Goal: Check status: Check status

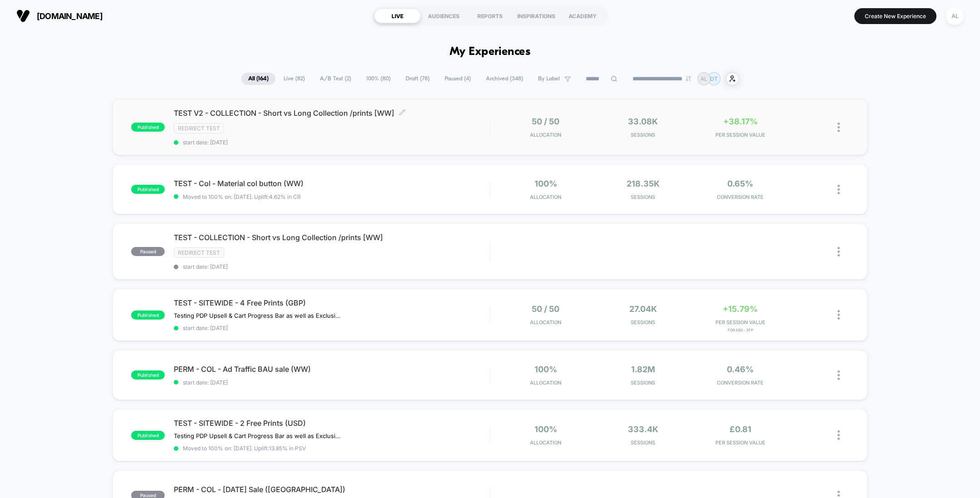
click at [277, 128] on div "Redirect Test" at bounding box center [332, 128] width 316 height 10
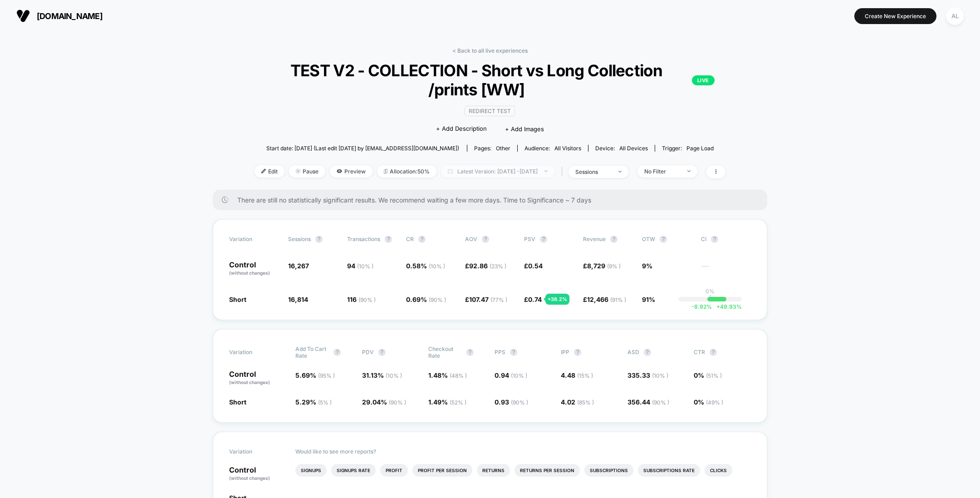
click at [444, 173] on span "Latest Version: [DATE] - [DATE]" at bounding box center [497, 171] width 113 height 12
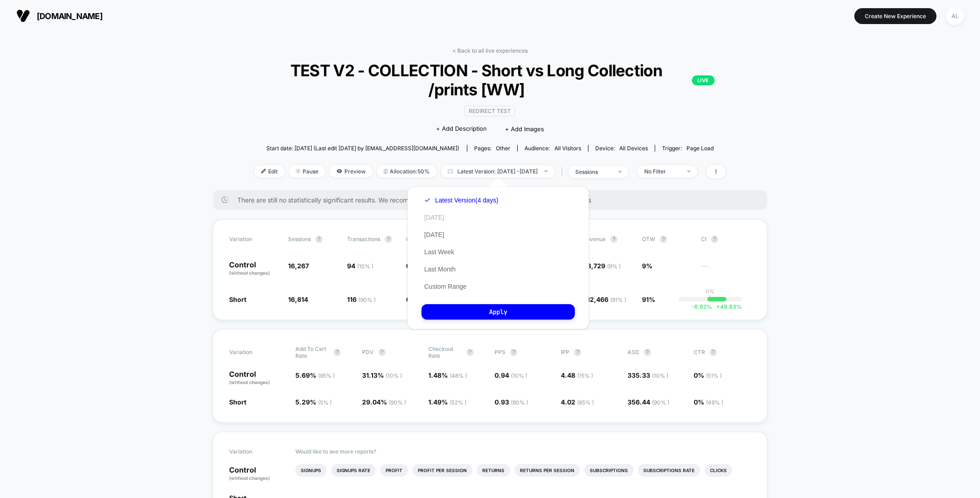
click at [429, 219] on button "[DATE]" at bounding box center [433, 217] width 25 height 8
click at [465, 314] on button "Apply" at bounding box center [497, 311] width 153 height 15
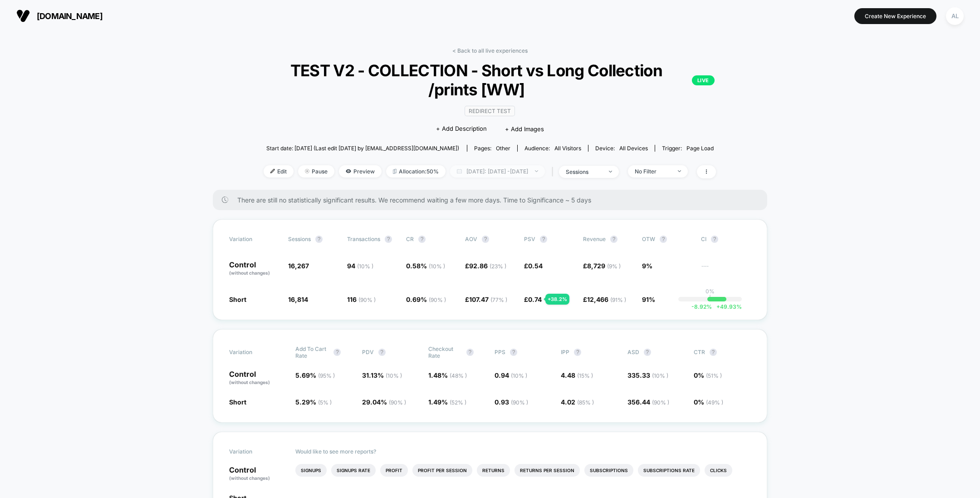
click at [474, 167] on span "[DATE]: [DATE] - [DATE]" at bounding box center [497, 171] width 95 height 12
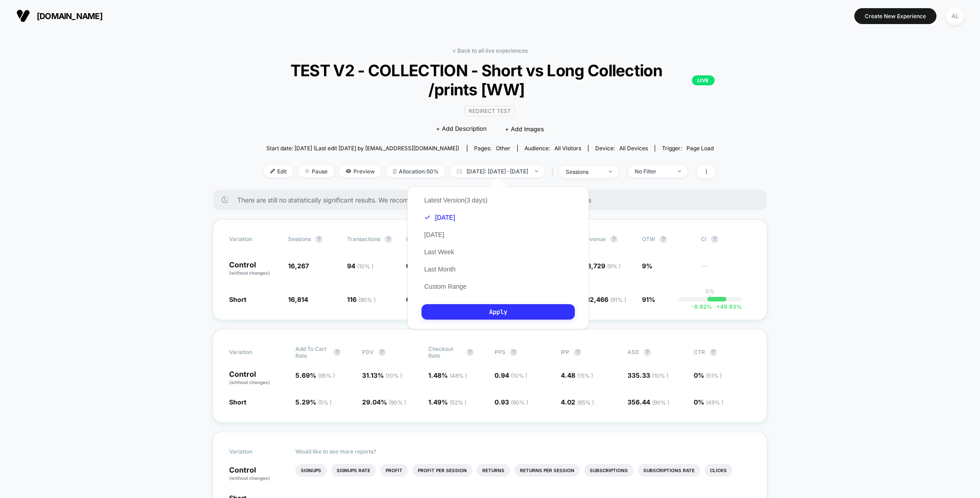
click at [461, 315] on button "Apply" at bounding box center [497, 311] width 153 height 15
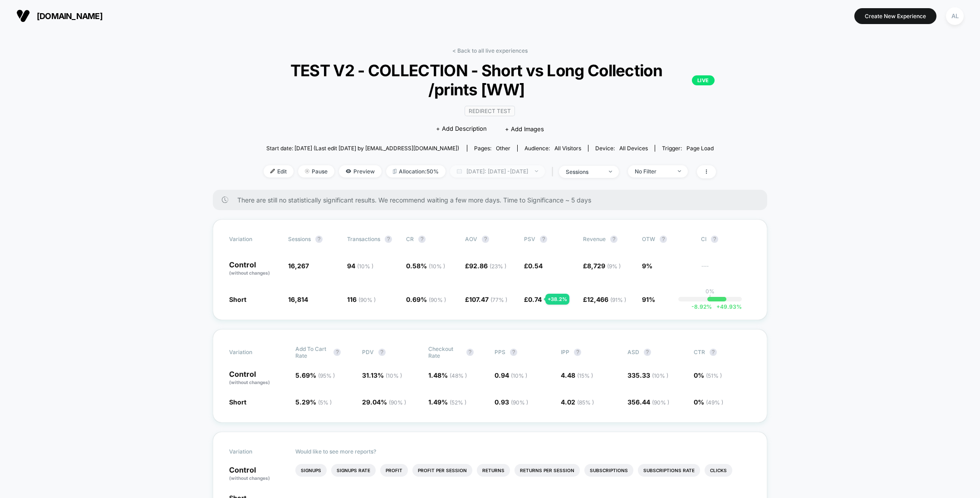
click at [472, 170] on span "[DATE]: [DATE] - [DATE]" at bounding box center [497, 171] width 95 height 12
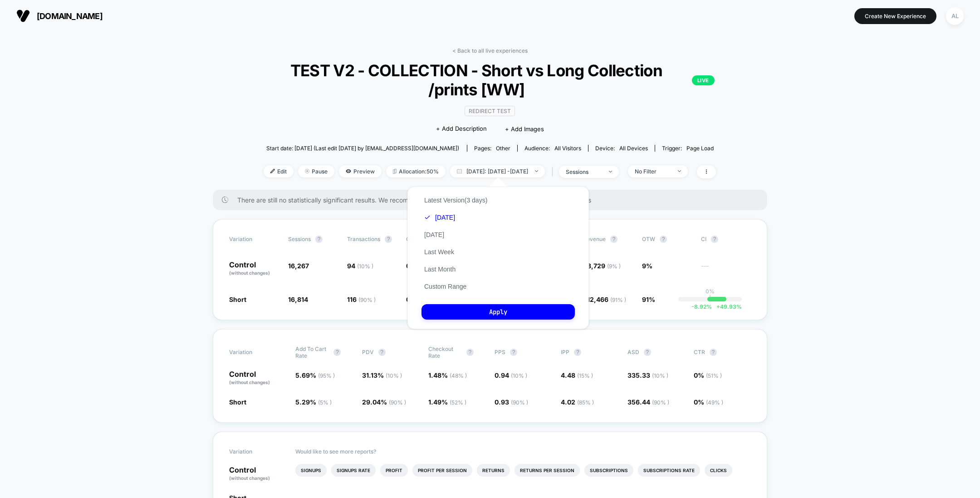
click at [441, 229] on div "Latest Version (3 days) [DATE] [DATE] Last Week Last Month Custom Range" at bounding box center [455, 242] width 68 height 103
click at [439, 234] on button "[DATE]" at bounding box center [433, 234] width 25 height 8
click at [464, 308] on button "Apply" at bounding box center [497, 311] width 153 height 15
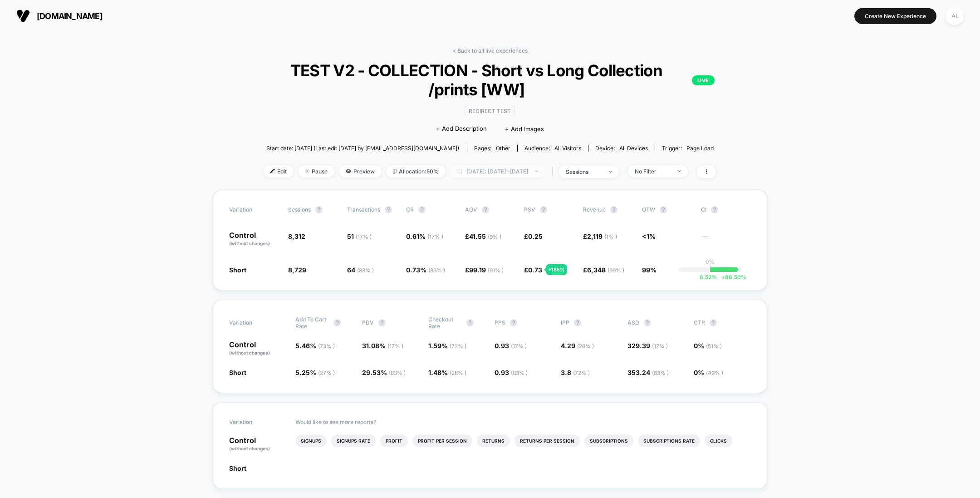
click at [501, 169] on span "[DATE]: [DATE] - [DATE]" at bounding box center [497, 171] width 95 height 12
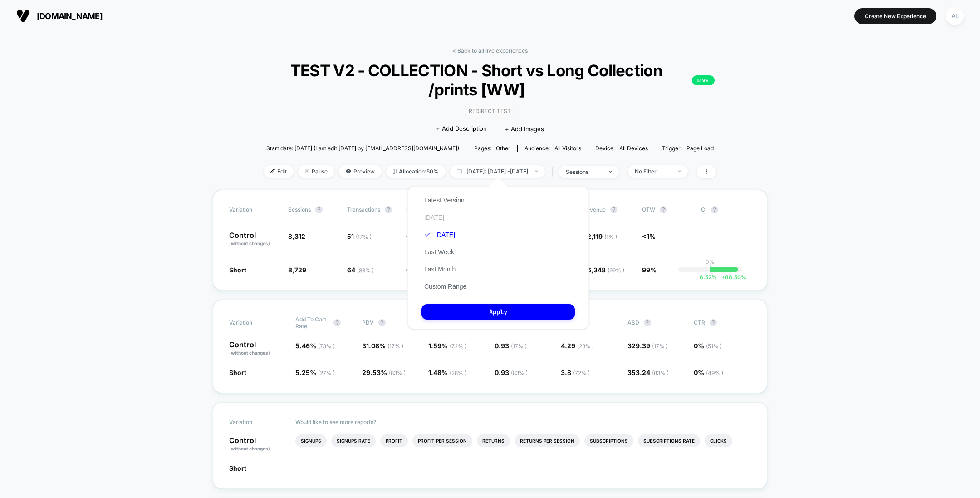
click at [428, 216] on button "[DATE]" at bounding box center [433, 217] width 25 height 8
click at [478, 311] on button "Apply" at bounding box center [497, 311] width 153 height 15
